Goal: Task Accomplishment & Management: Manage account settings

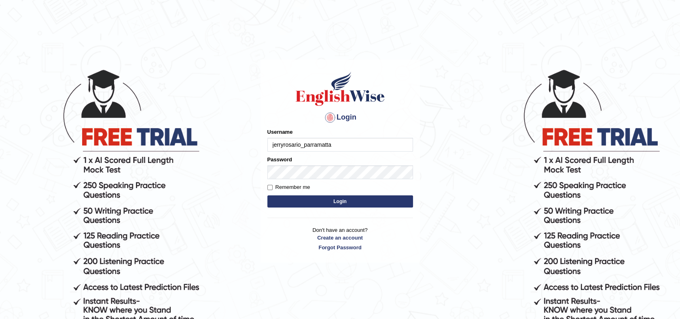
type input "jerryrosario_parramatta"
click at [289, 159] on label "Password" at bounding box center [280, 159] width 25 height 8
click at [272, 185] on label "Remember me" at bounding box center [289, 187] width 43 height 8
click at [272, 185] on input "Remember me" at bounding box center [270, 187] width 5 height 5
checkbox input "true"
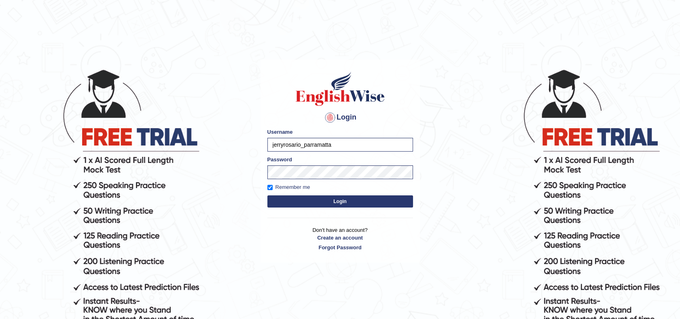
click at [338, 201] on button "Login" at bounding box center [341, 201] width 146 height 12
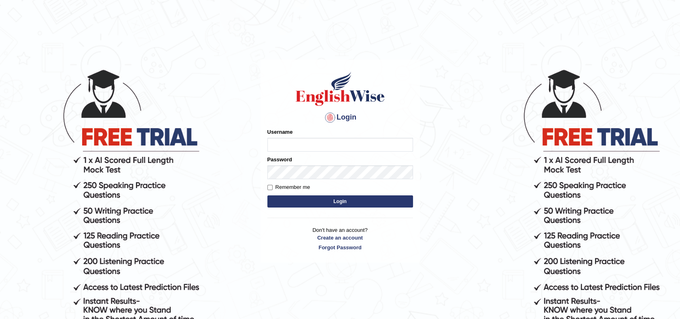
click at [331, 116] on div at bounding box center [330, 117] width 13 height 13
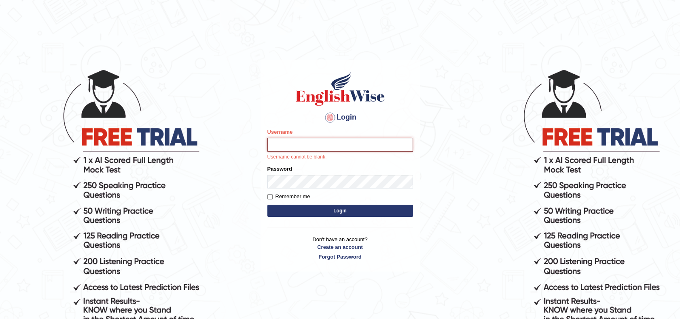
click at [308, 146] on input "Username" at bounding box center [341, 145] width 146 height 14
type input "jerryrosario_parramatta"
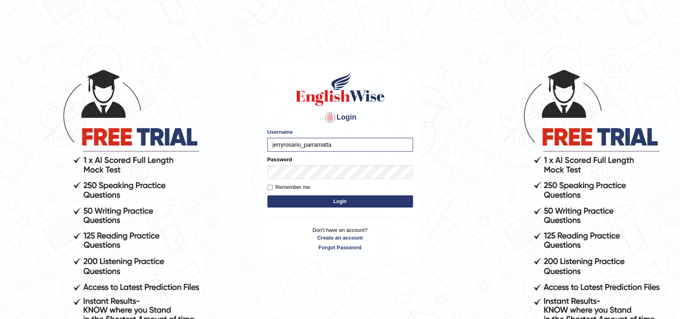
click at [266, 188] on div "Login Please fix the following errors: Username jerryrosario_parramatta Passwor…" at bounding box center [340, 160] width 159 height 203
click at [272, 183] on label "Remember me" at bounding box center [289, 187] width 43 height 8
click at [272, 185] on input "Remember me" at bounding box center [270, 187] width 5 height 5
checkbox input "true"
click at [363, 201] on button "Login" at bounding box center [341, 201] width 146 height 12
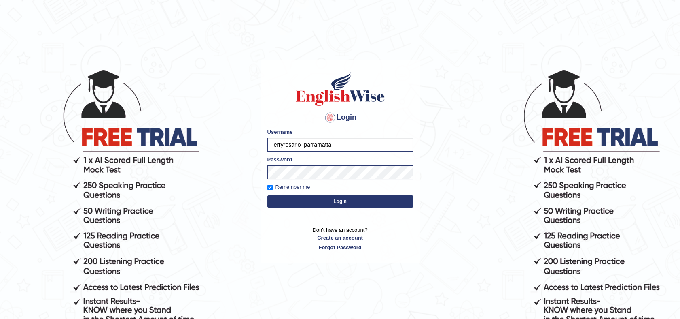
click at [349, 203] on button "Login" at bounding box center [341, 201] width 146 height 12
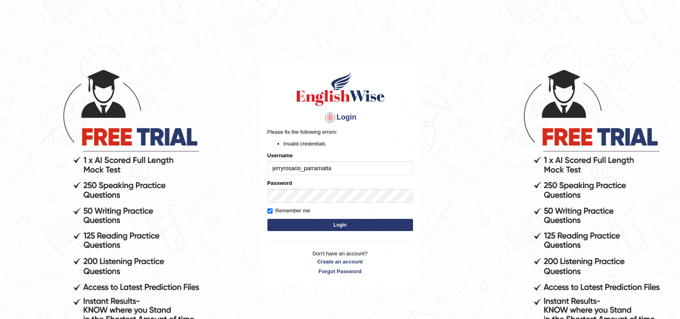
click at [334, 226] on button "Login" at bounding box center [341, 225] width 146 height 12
click at [330, 121] on div at bounding box center [330, 117] width 13 height 13
click at [332, 117] on div at bounding box center [330, 117] width 13 height 13
click at [350, 225] on button "Login" at bounding box center [341, 225] width 146 height 12
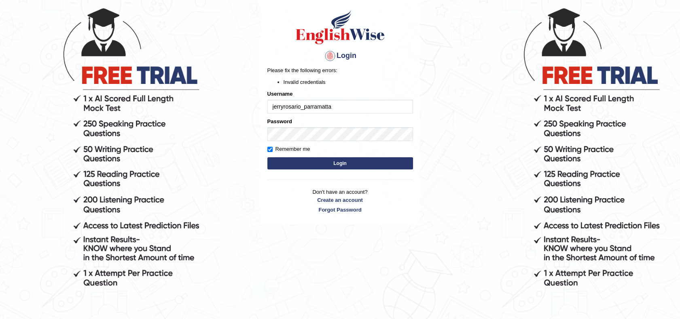
scroll to position [78, 0]
